Goal: Task Accomplishment & Management: Manage account settings

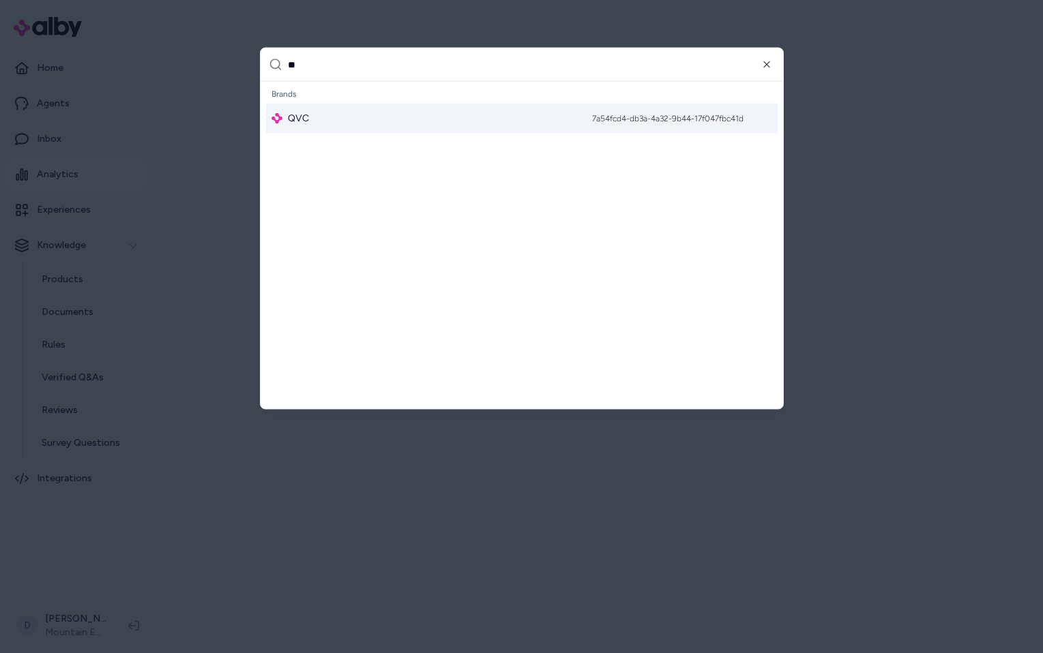
type input "*"
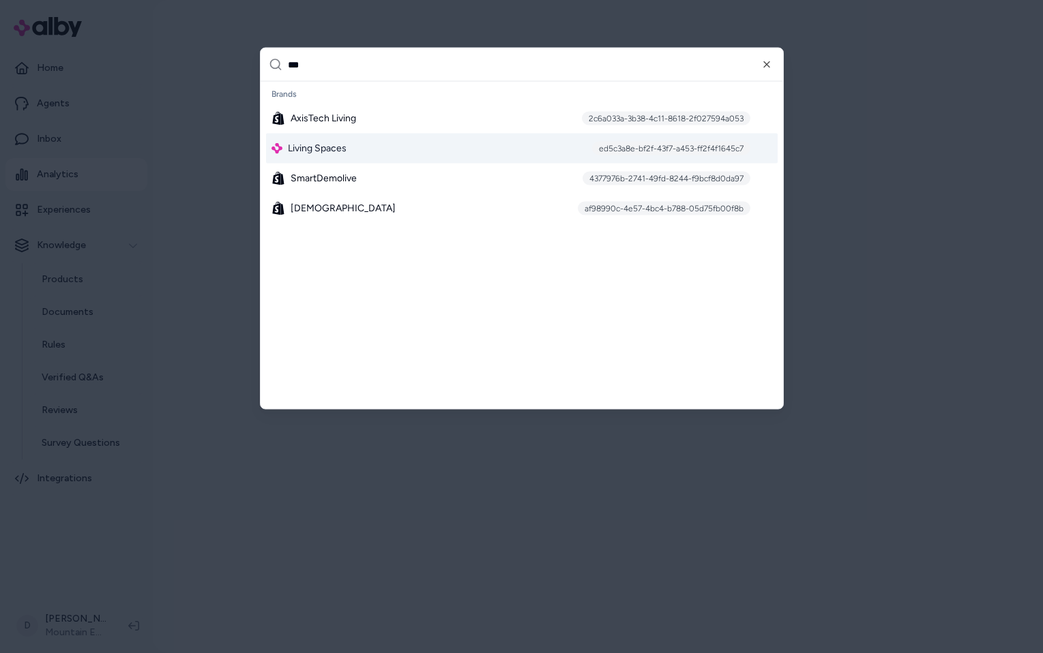
type input "***"
click at [323, 147] on span "Living Spaces" at bounding box center [317, 149] width 59 height 14
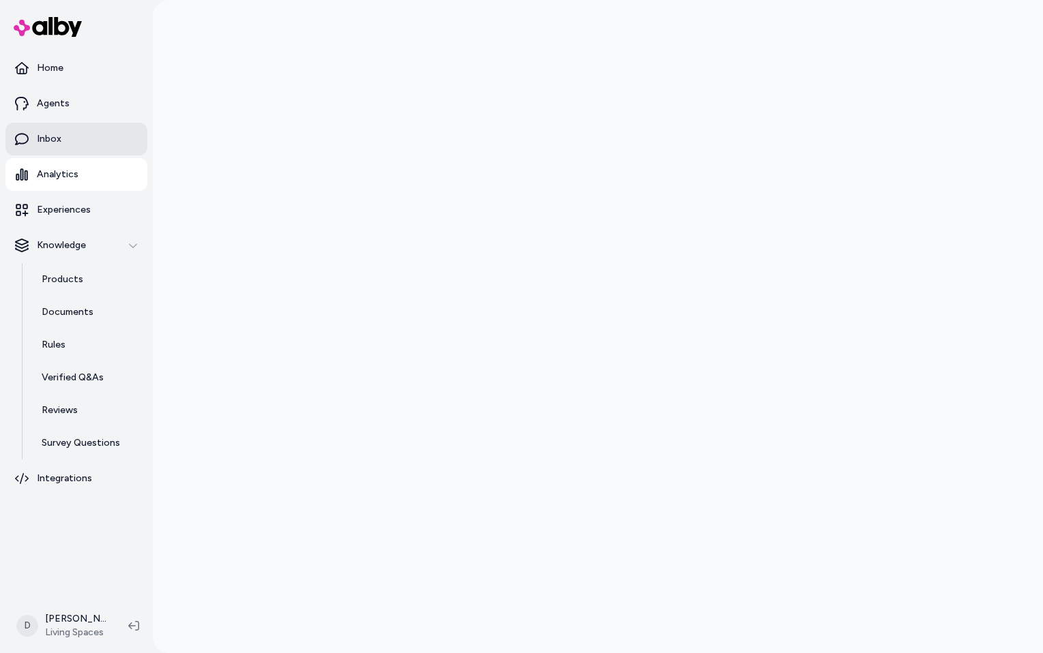
click at [80, 134] on link "Inbox" at bounding box center [76, 139] width 142 height 33
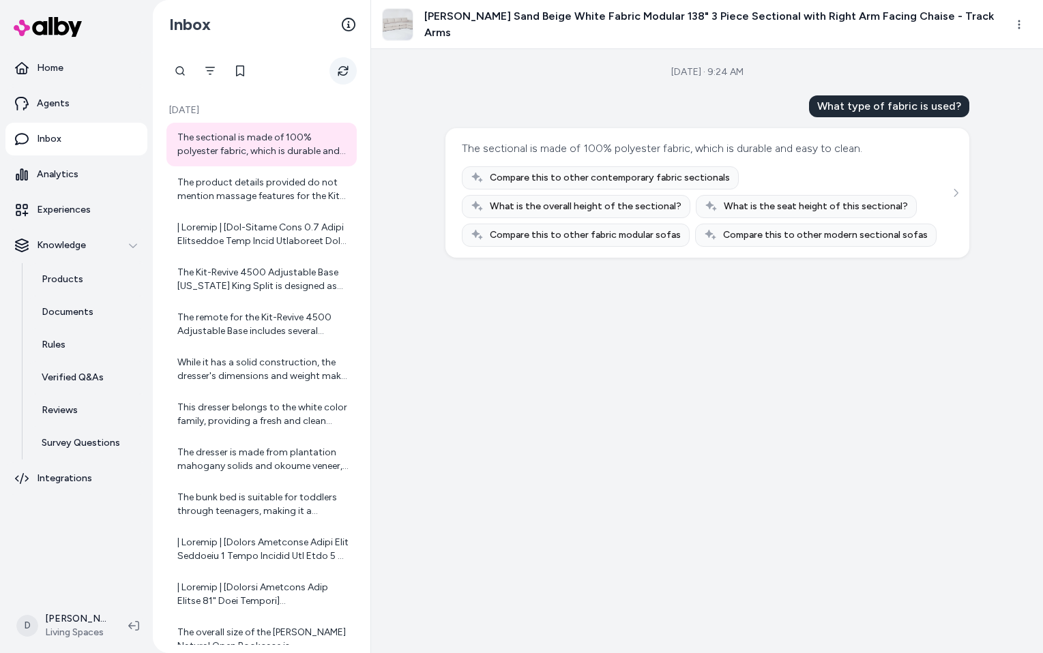
click at [340, 66] on icon "Refresh" at bounding box center [343, 70] width 11 height 11
click at [293, 185] on div "The product details provided do not mention massage features for the Kit-Tempur…" at bounding box center [262, 189] width 171 height 27
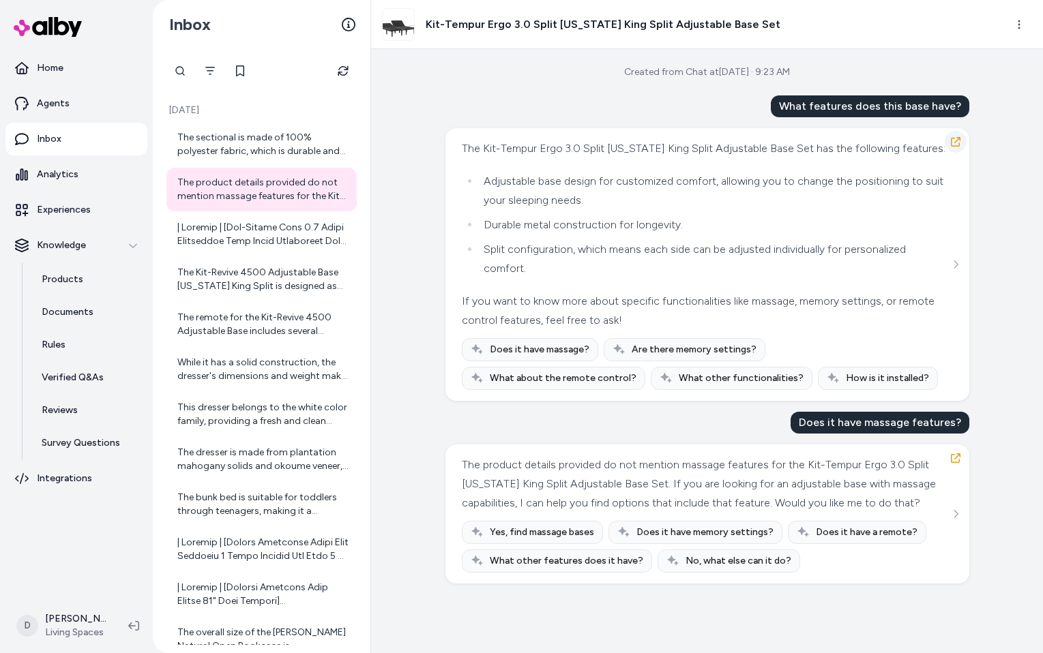
click at [955, 140] on icon "button" at bounding box center [955, 141] width 11 height 11
click at [288, 233] on div at bounding box center [262, 234] width 171 height 27
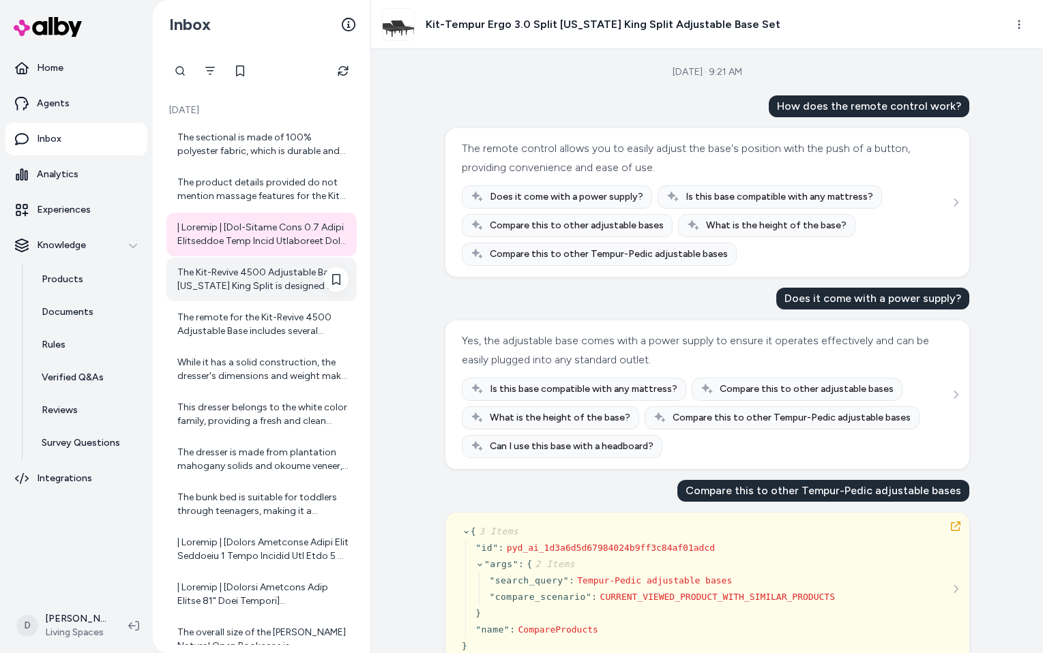
click at [276, 281] on div "The Kit-Revive 4500 Adjustable Base California King Split is designed as an adj…" at bounding box center [262, 279] width 171 height 27
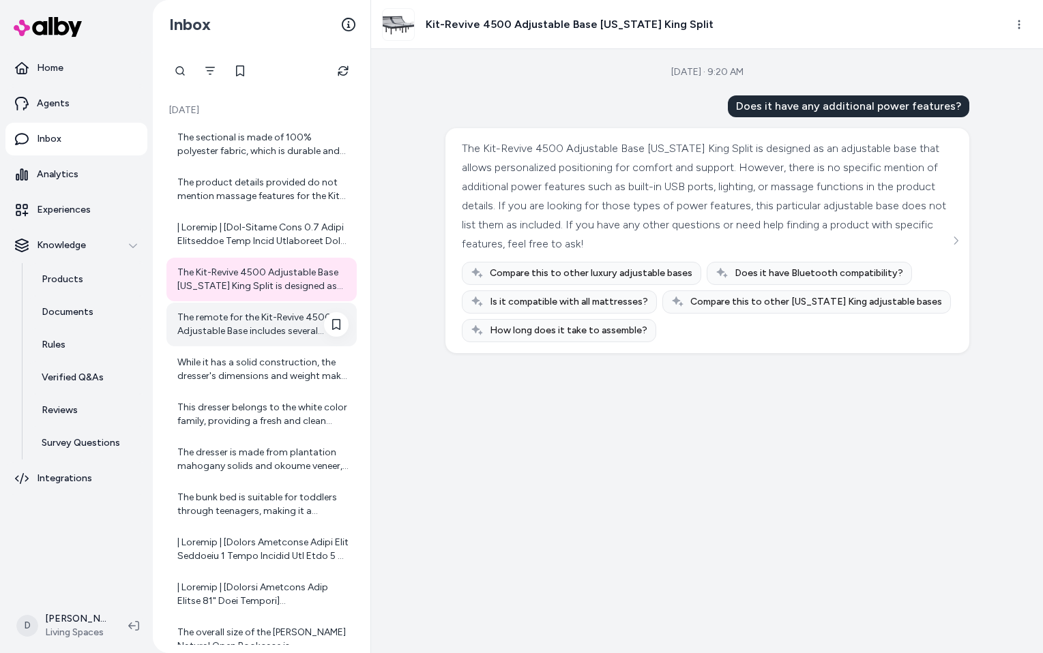
click at [293, 317] on div "The remote for the Kit-Revive 4500 Adjustable Base includes several features de…" at bounding box center [262, 324] width 171 height 27
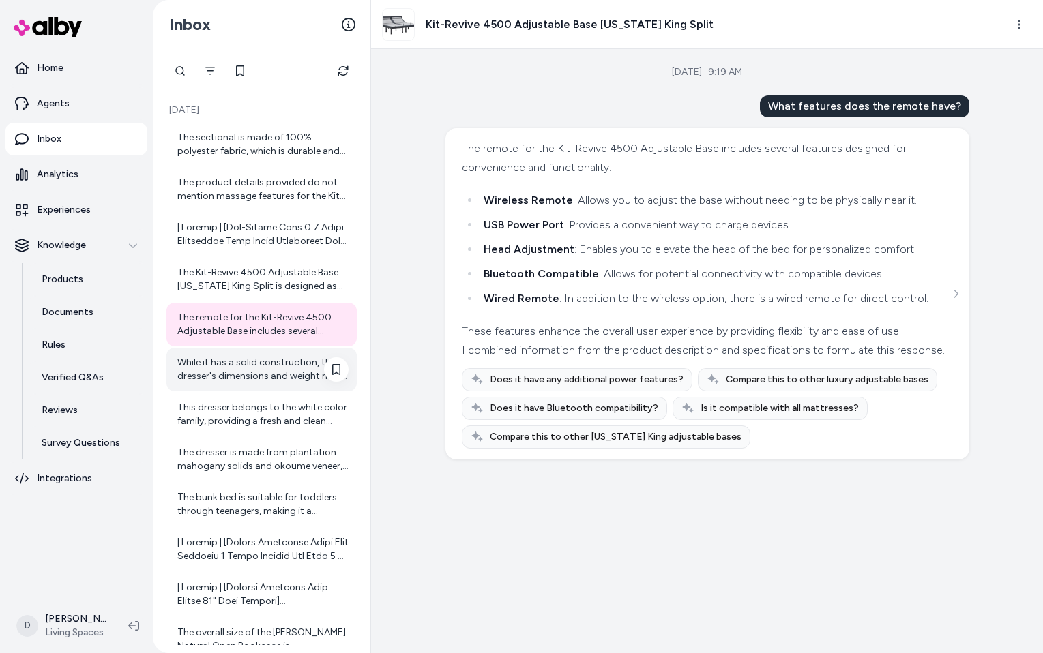
click at [284, 370] on div "While it has a solid construction, the dresser's dimensions and weight make it …" at bounding box center [262, 369] width 171 height 27
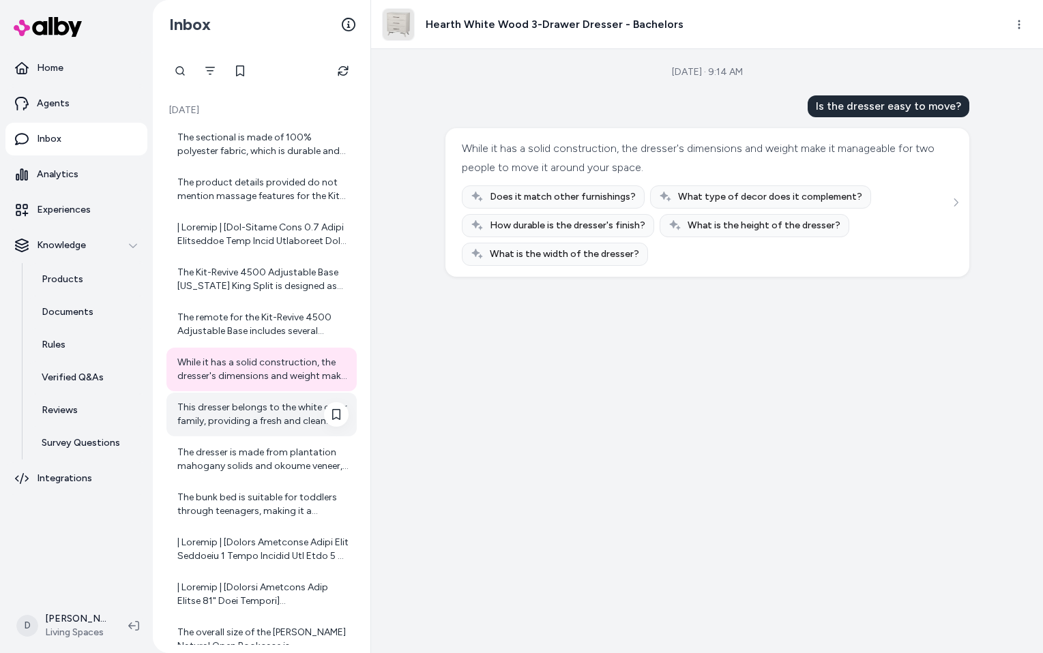
click at [282, 410] on div "This dresser belongs to the white color family, providing a fresh and clean loo…" at bounding box center [262, 414] width 171 height 27
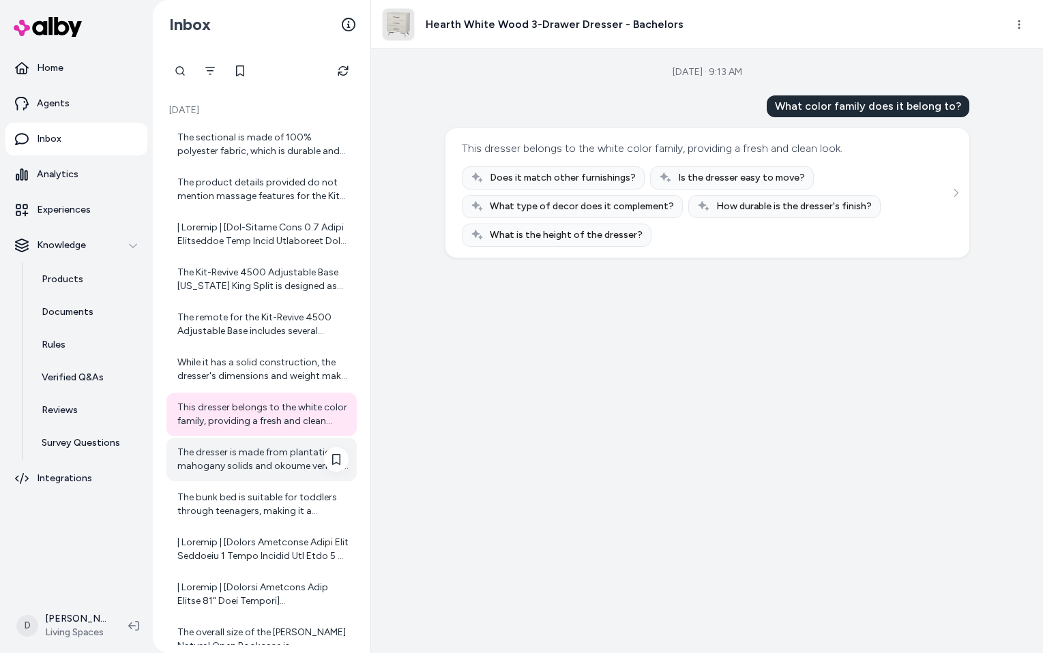
click at [281, 445] on div "The dresser is made from plantation mahogany solids and okoume veneer, ensuring…" at bounding box center [261, 460] width 190 height 44
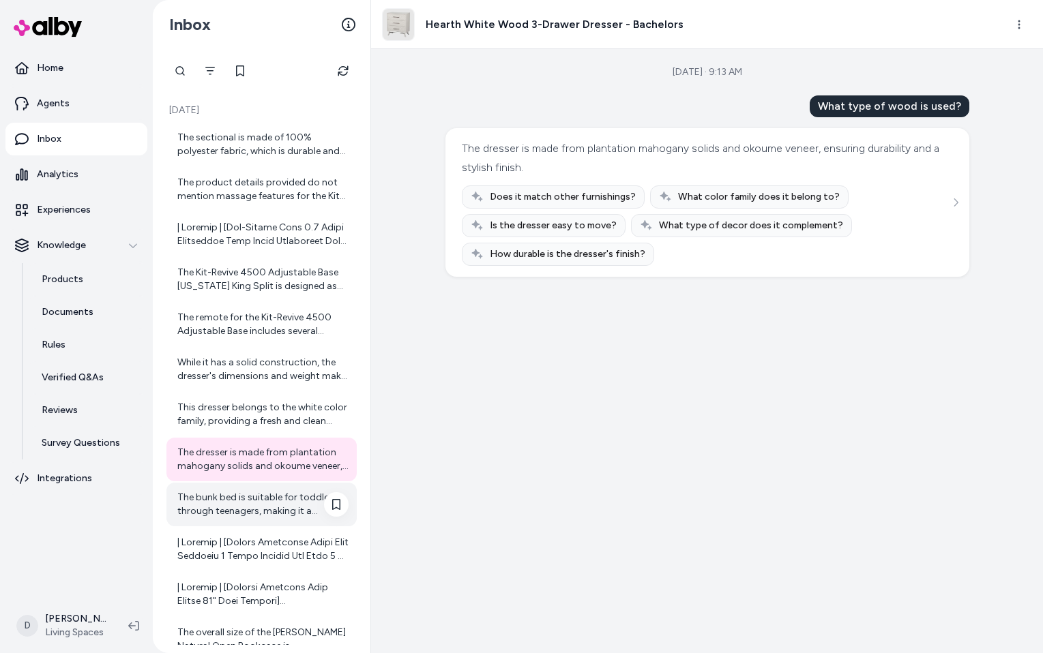
click at [280, 507] on div "The bunk bed is suitable for toddlers through teenagers, making it a versatile …" at bounding box center [262, 504] width 171 height 27
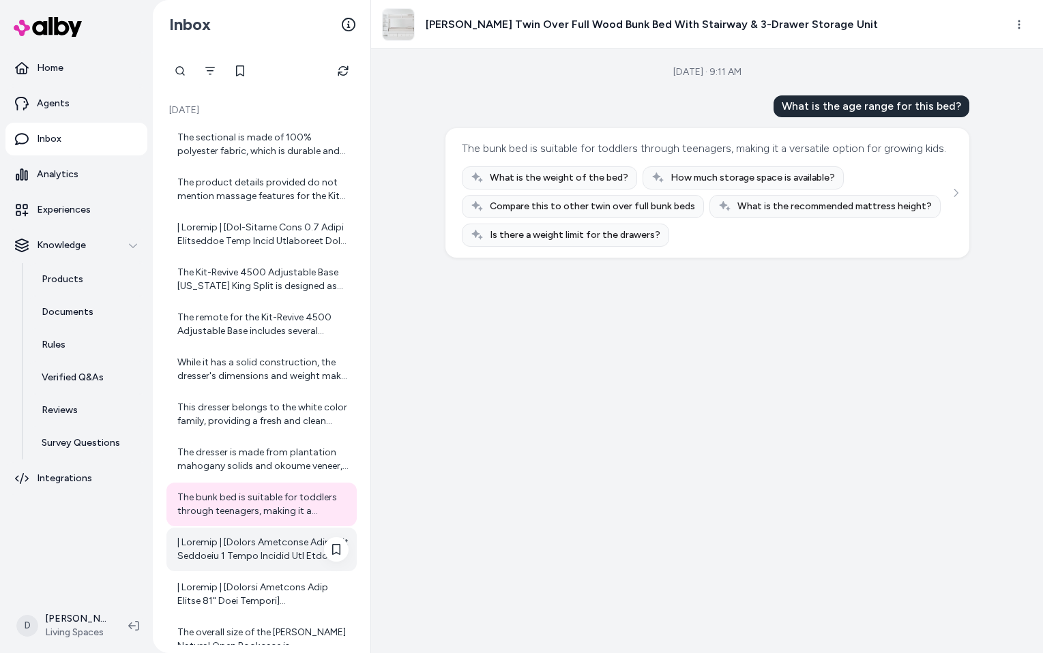
click at [258, 558] on div at bounding box center [262, 549] width 171 height 27
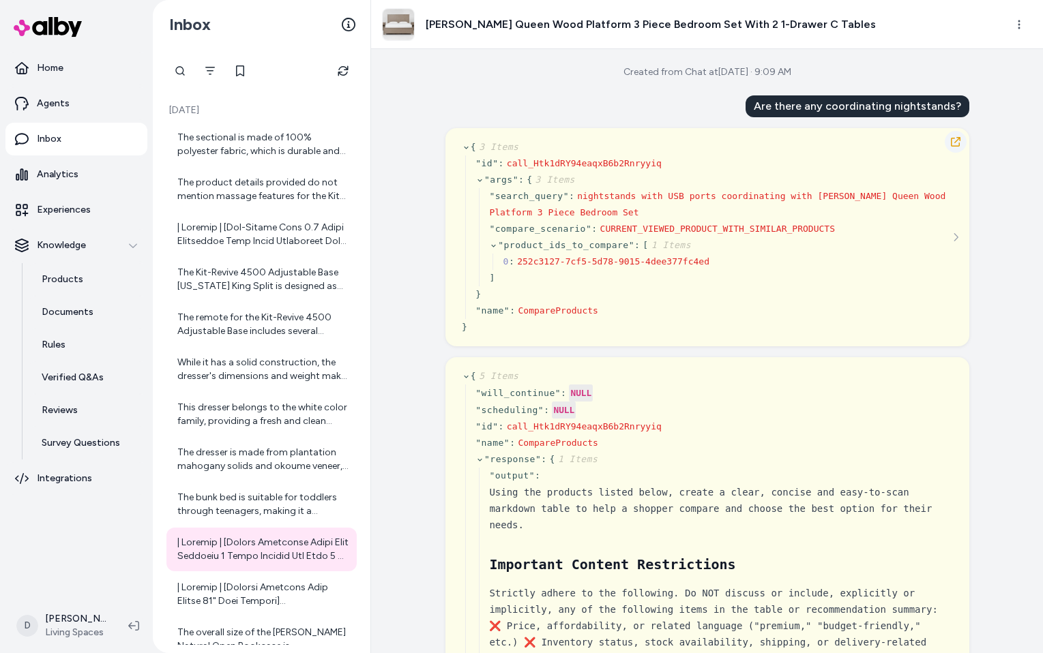
click at [958, 140] on icon "button" at bounding box center [955, 141] width 11 height 11
